Goal: Task Accomplishment & Management: Use online tool/utility

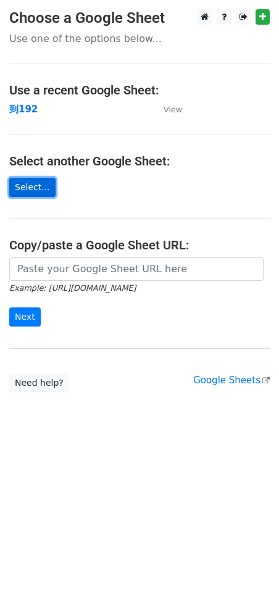
click at [35, 186] on link "Select..." at bounding box center [32, 187] width 46 height 19
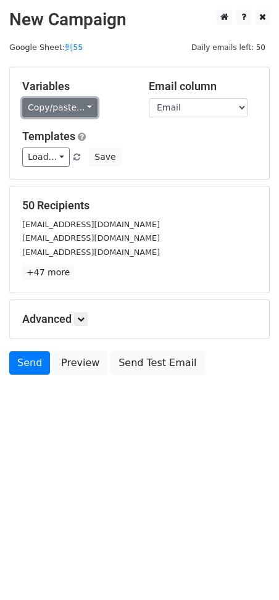
click at [70, 109] on link "Copy/paste..." at bounding box center [59, 107] width 75 height 19
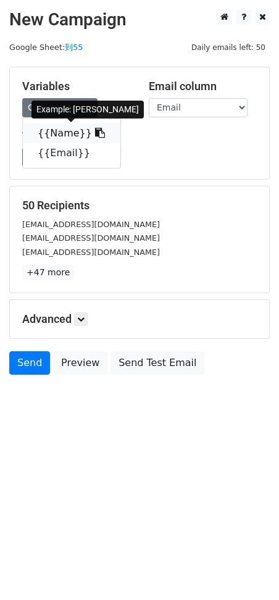
click at [63, 126] on link "{{Name}}" at bounding box center [71, 133] width 97 height 20
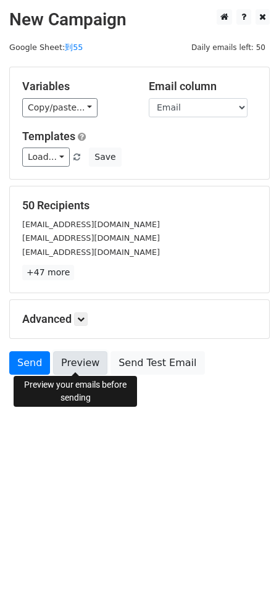
click at [81, 365] on link "Preview" at bounding box center [80, 362] width 54 height 23
click at [73, 359] on link "Preview" at bounding box center [80, 362] width 54 height 23
click at [88, 360] on link "Preview" at bounding box center [80, 362] width 54 height 23
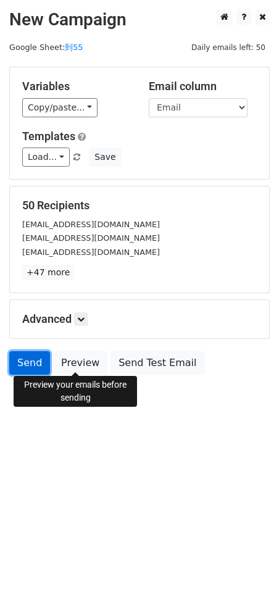
click at [35, 358] on link "Send" at bounding box center [29, 362] width 41 height 23
